Goal: Task Accomplishment & Management: Use online tool/utility

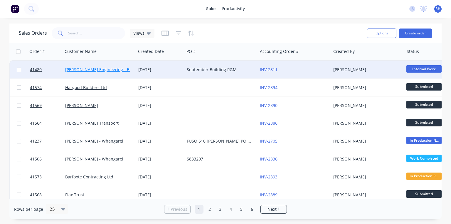
click at [124, 70] on link "[PERSON_NAME] Engineering - Building R M" at bounding box center [108, 70] width 87 height 6
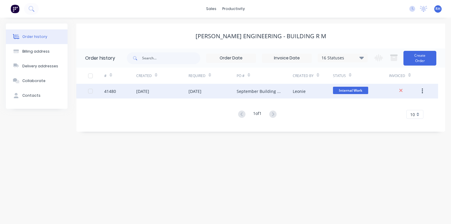
click at [197, 86] on div "[DATE]" at bounding box center [212, 91] width 48 height 15
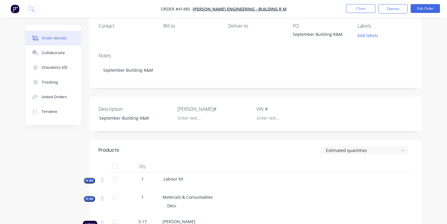
scroll to position [75, 0]
click at [63, 81] on button "Tracking" at bounding box center [53, 82] width 56 height 15
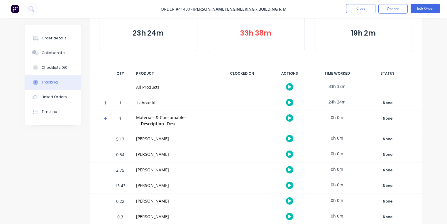
scroll to position [51, 0]
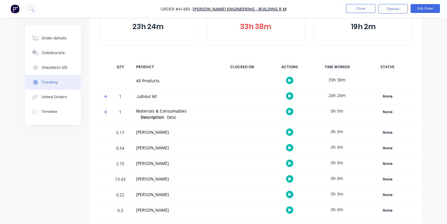
click at [104, 94] on icon at bounding box center [106, 96] width 4 height 4
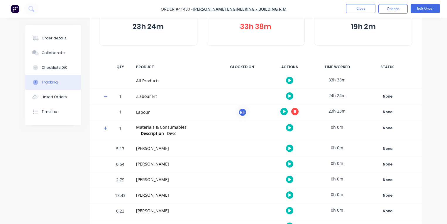
click at [295, 111] on icon "button" at bounding box center [295, 111] width 3 height 3
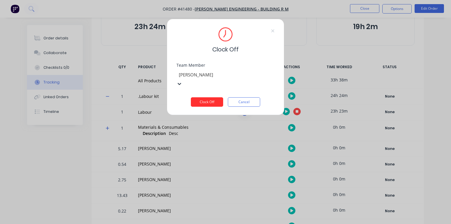
click at [212, 97] on button "Clock Off" at bounding box center [207, 101] width 32 height 9
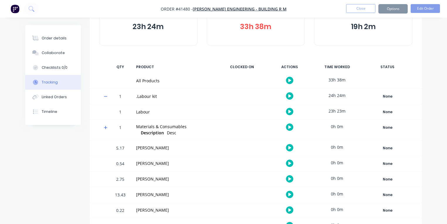
click at [16, 9] on img "button" at bounding box center [15, 8] width 9 height 9
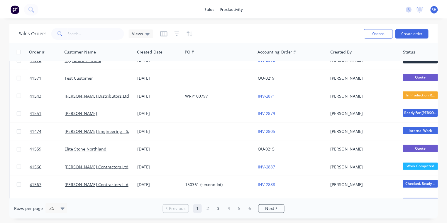
scroll to position [188, 0]
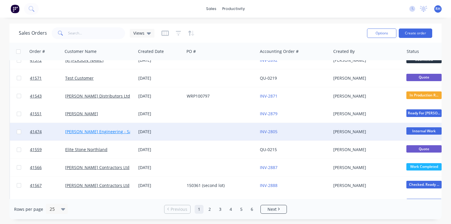
click at [113, 130] on link "[PERSON_NAME] Engineering - Safety" at bounding box center [102, 132] width 74 height 6
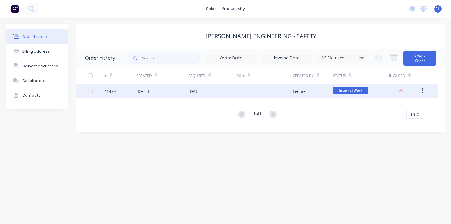
click at [144, 94] on div "[DATE]" at bounding box center [162, 91] width 52 height 15
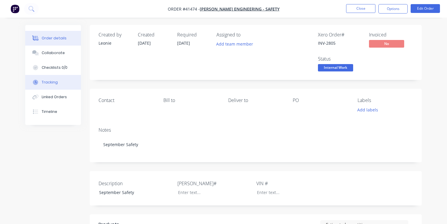
click at [59, 83] on button "Tracking" at bounding box center [53, 82] width 56 height 15
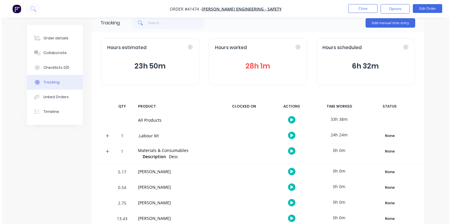
scroll to position [33, 0]
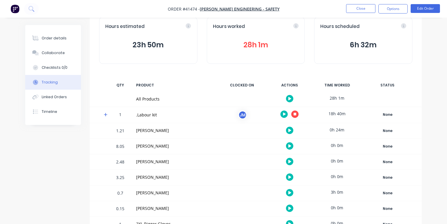
click at [106, 114] on icon at bounding box center [106, 115] width 4 height 4
click at [290, 130] on icon "button" at bounding box center [289, 130] width 3 height 3
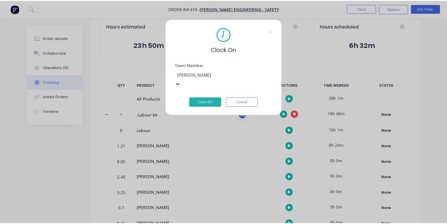
scroll to position [86, 0]
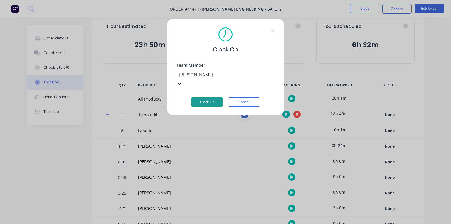
click at [209, 97] on button "Clock On" at bounding box center [207, 101] width 32 height 9
